Goal: Obtain resource: Obtain resource

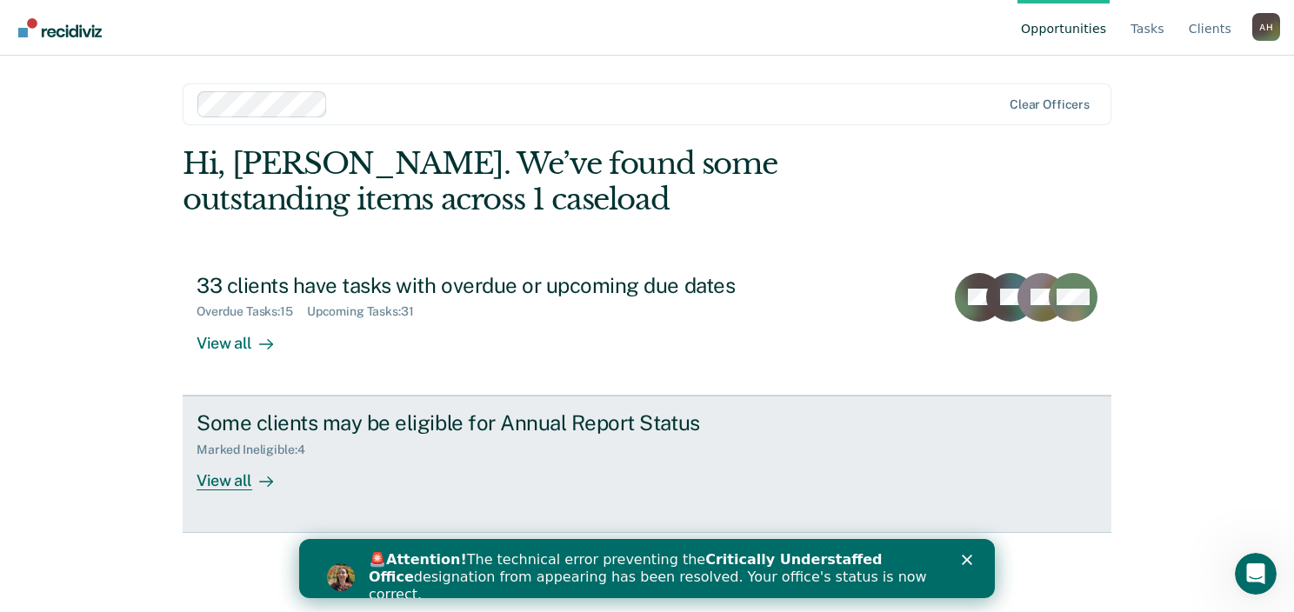
click at [211, 478] on div "View all" at bounding box center [245, 474] width 97 height 34
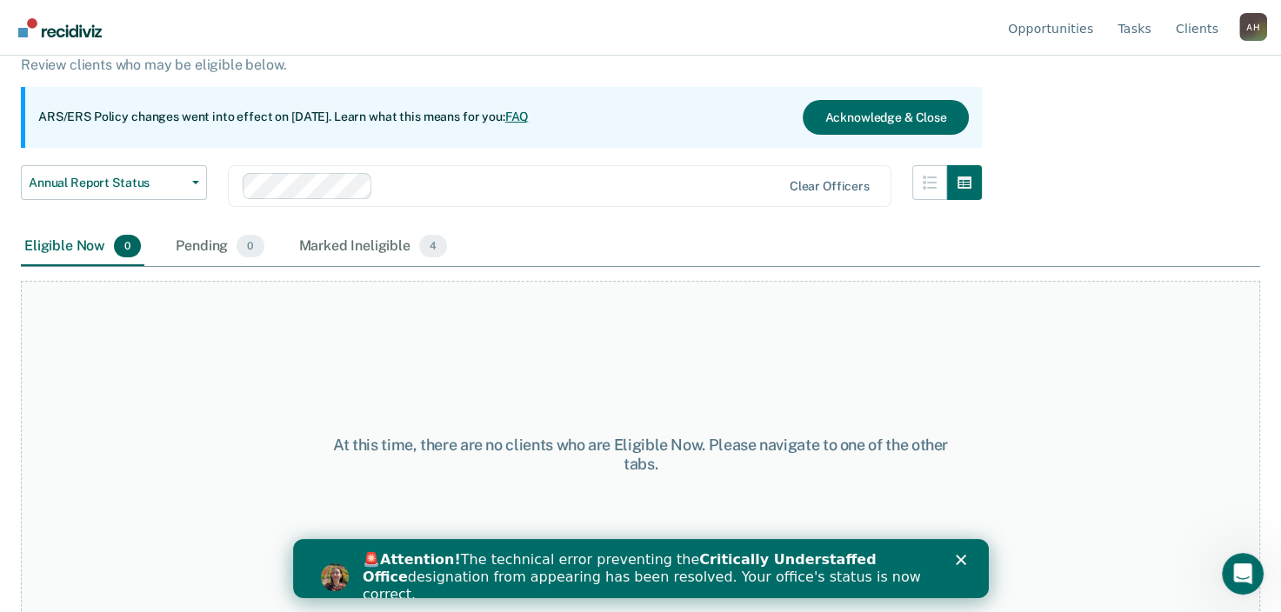
scroll to position [144, 0]
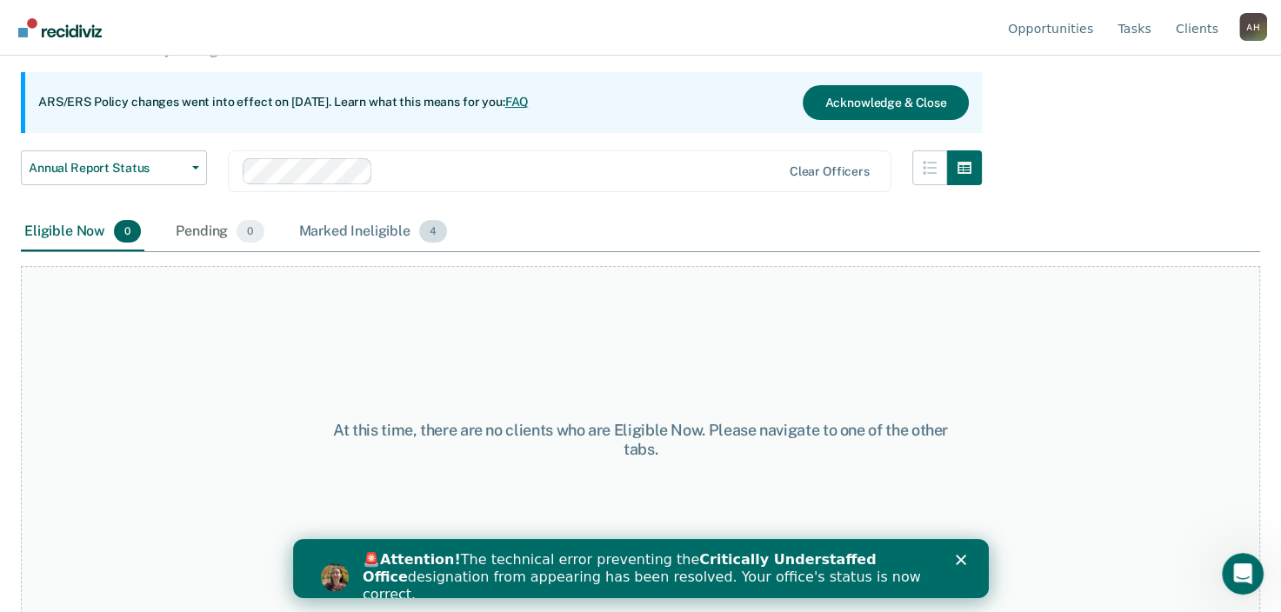
click at [429, 228] on span "4" at bounding box center [433, 231] width 28 height 23
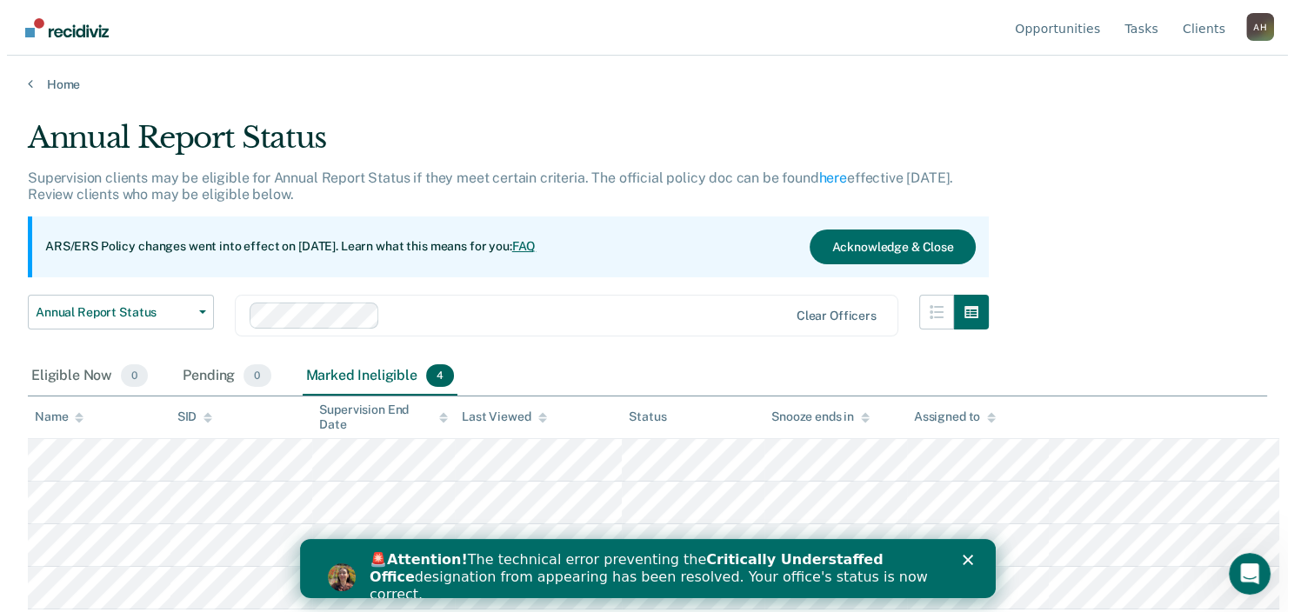
scroll to position [0, 0]
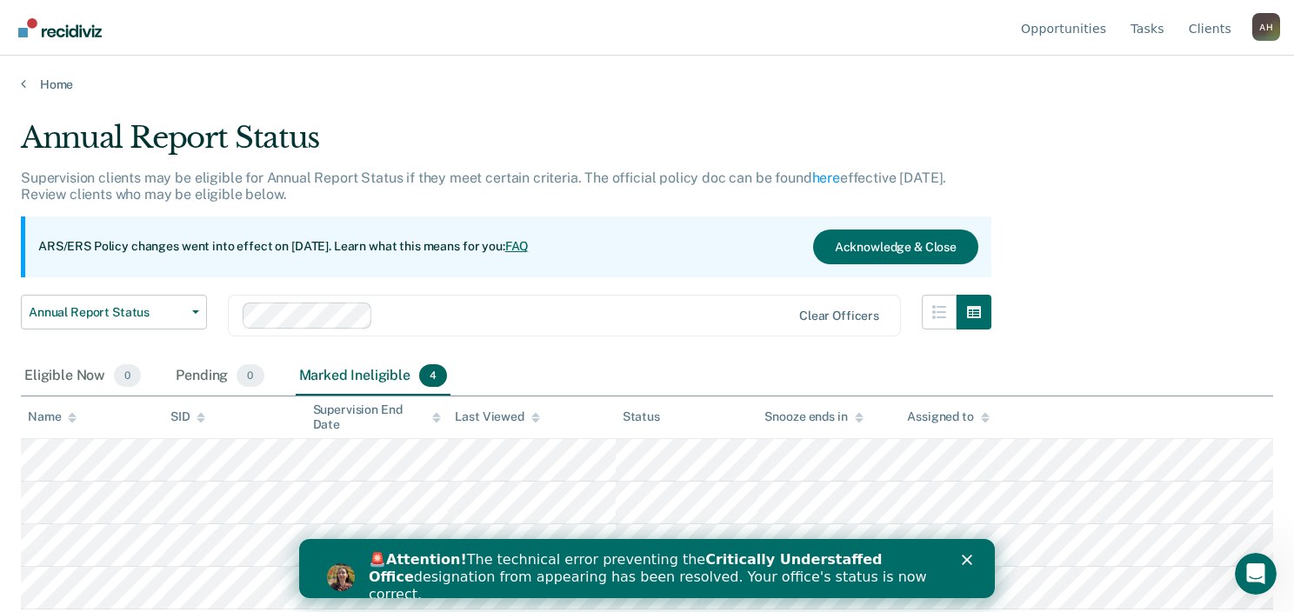
click at [965, 558] on polygon "Close" at bounding box center [967, 560] width 10 height 10
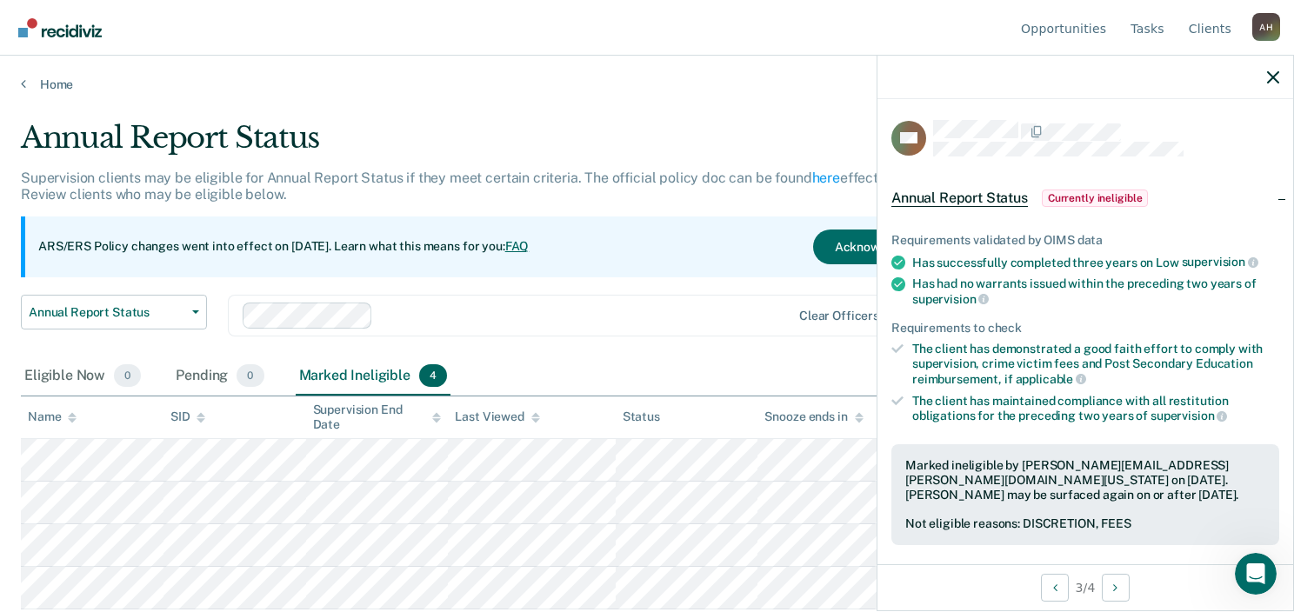
drag, startPoint x: 373, startPoint y: 403, endPoint x: 326, endPoint y: 369, distance: 58.4
click at [326, 368] on div "Marked Ineligible 4" at bounding box center [374, 376] width 156 height 38
click at [326, 376] on div "Marked Ineligible 4" at bounding box center [374, 376] width 156 height 38
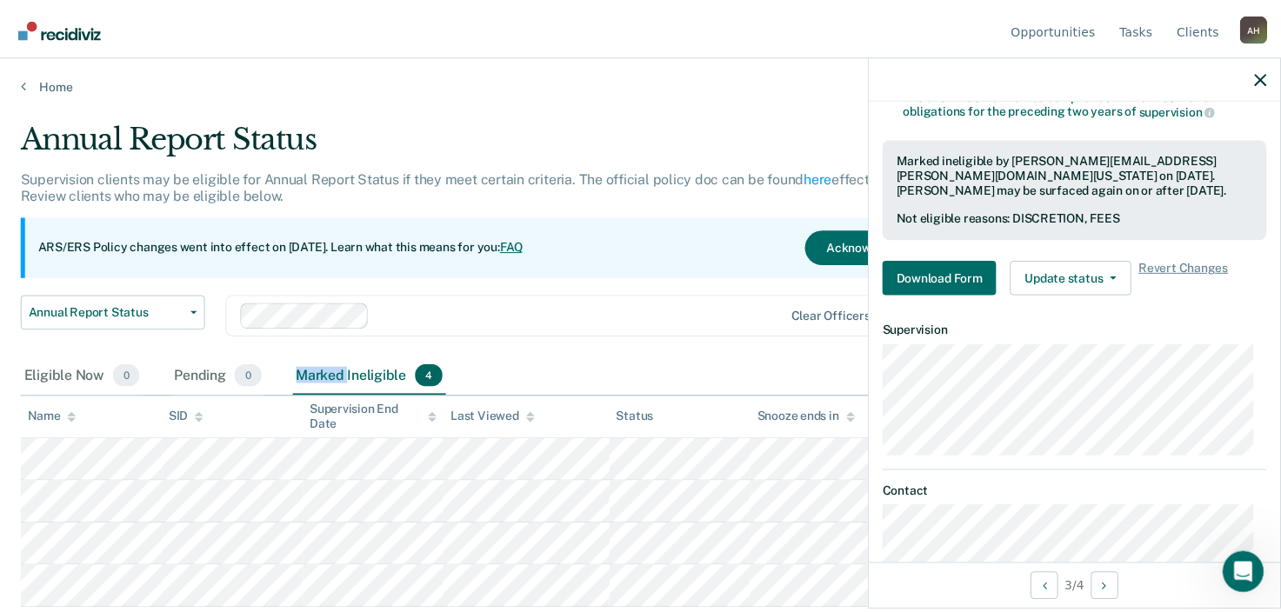
scroll to position [348, 0]
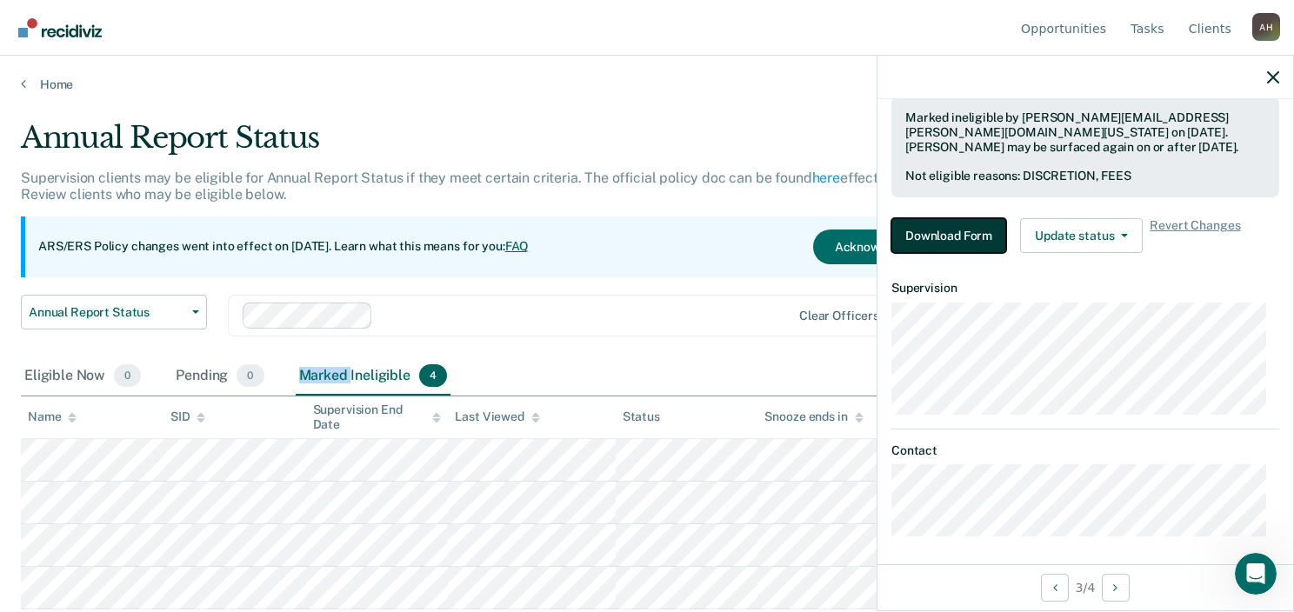
click at [948, 227] on button "Download Form" at bounding box center [948, 235] width 115 height 35
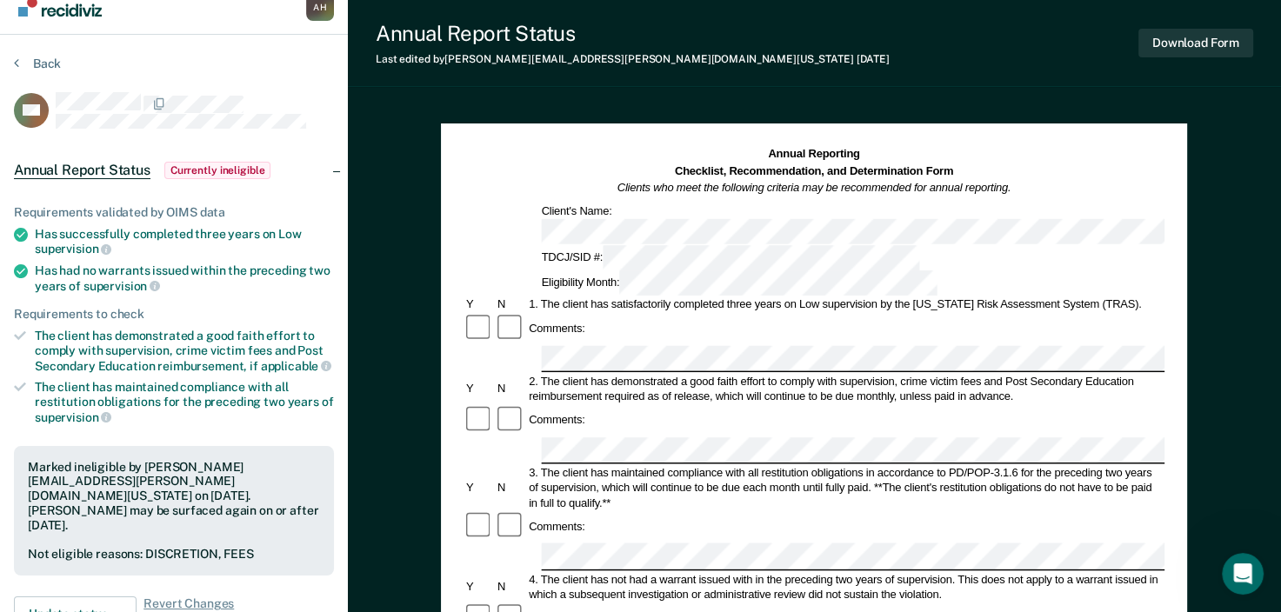
scroll to position [17, 0]
